Goal: Information Seeking & Learning: Learn about a topic

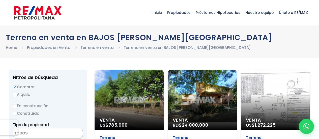
select select
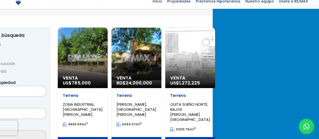
scroll to position [71, 0]
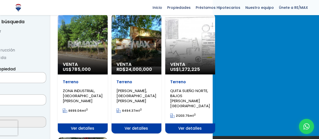
click at [210, 88] on span "QUITA SUEÑO NORTE, BAJOS [PERSON_NAME][GEOGRAPHIC_DATA]" at bounding box center [190, 98] width 40 height 20
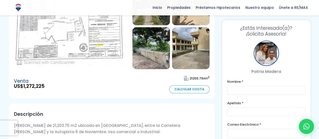
scroll to position [97, 0]
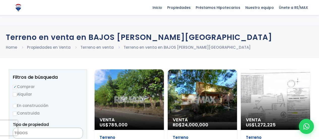
select select
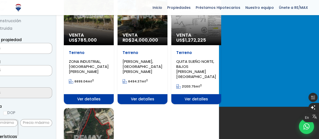
scroll to position [93, 0]
